Goal: Navigation & Orientation: Find specific page/section

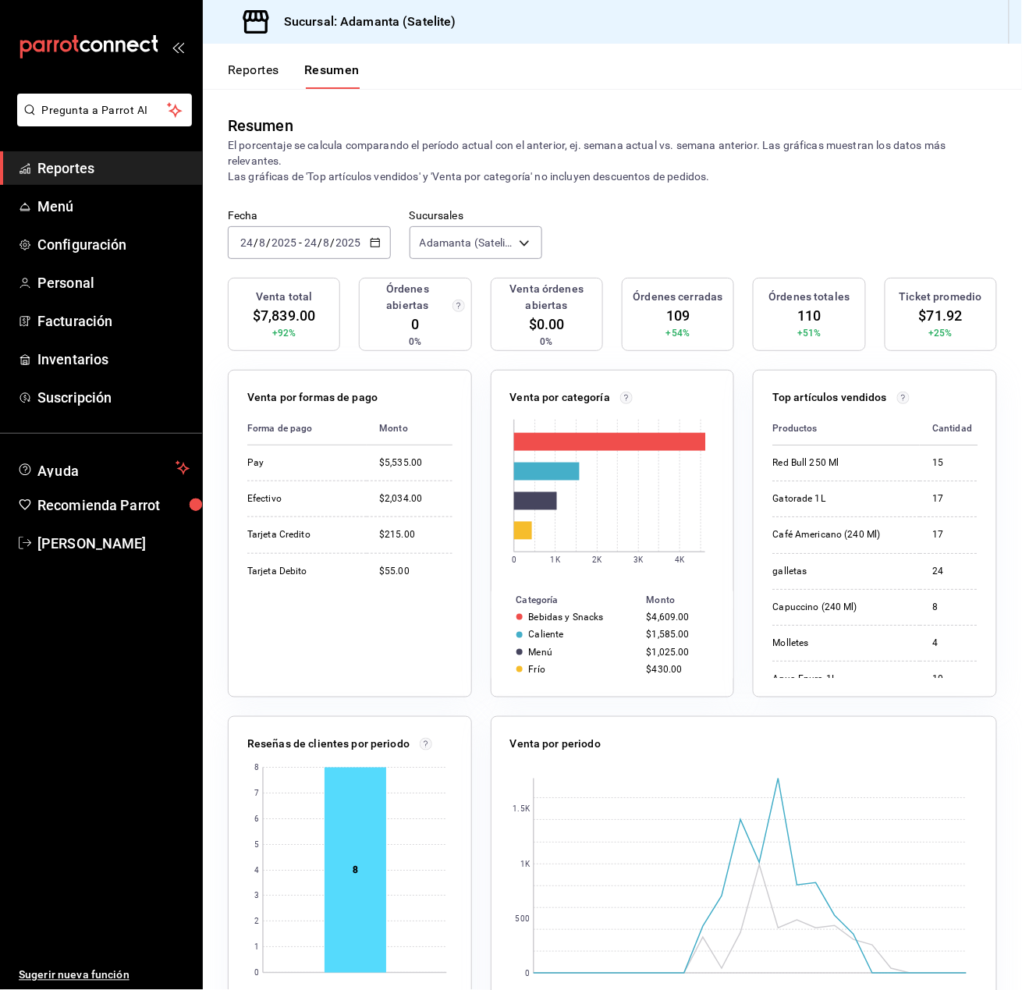
click at [154, 784] on ul "Sugerir nueva función" at bounding box center [101, 775] width 202 height 431
click at [56, 726] on ul "Sugerir nueva función" at bounding box center [101, 775] width 202 height 431
click at [581, 117] on div "Resumen" at bounding box center [612, 125] width 769 height 23
drag, startPoint x: 584, startPoint y: 115, endPoint x: 337, endPoint y: 103, distance: 247.7
click at [337, 103] on div "Resumen El porcentaje se calcula comparando el período actual con el anterior, …" at bounding box center [612, 149] width 819 height 120
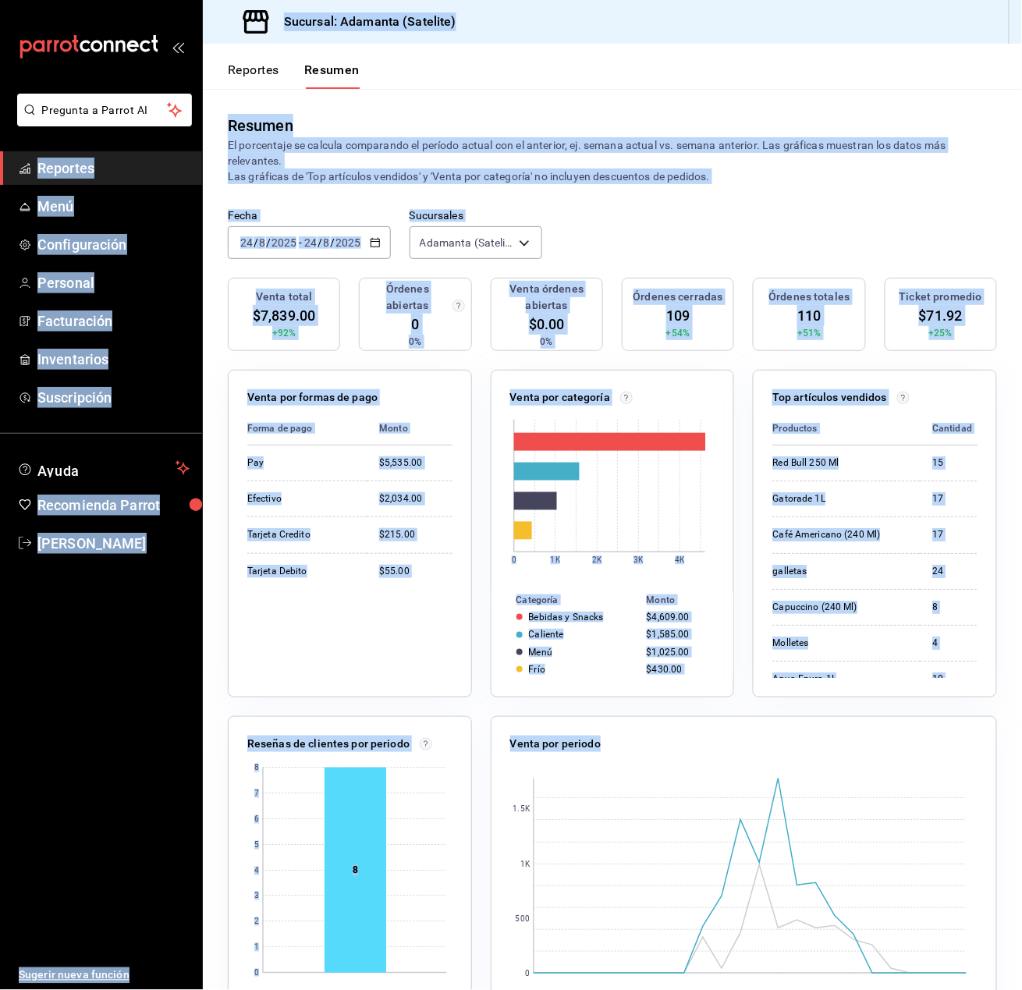
drag, startPoint x: 965, startPoint y: 702, endPoint x: -203, endPoint y: 179, distance: 1280.2
click at [0, 179] on html "Pregunta a Parrot AI Reportes Menú Configuración Personal Facturación Inventari…" at bounding box center [511, 495] width 1022 height 990
click at [765, 120] on div "Resumen" at bounding box center [612, 125] width 769 height 23
